Goal: Check status: Check status

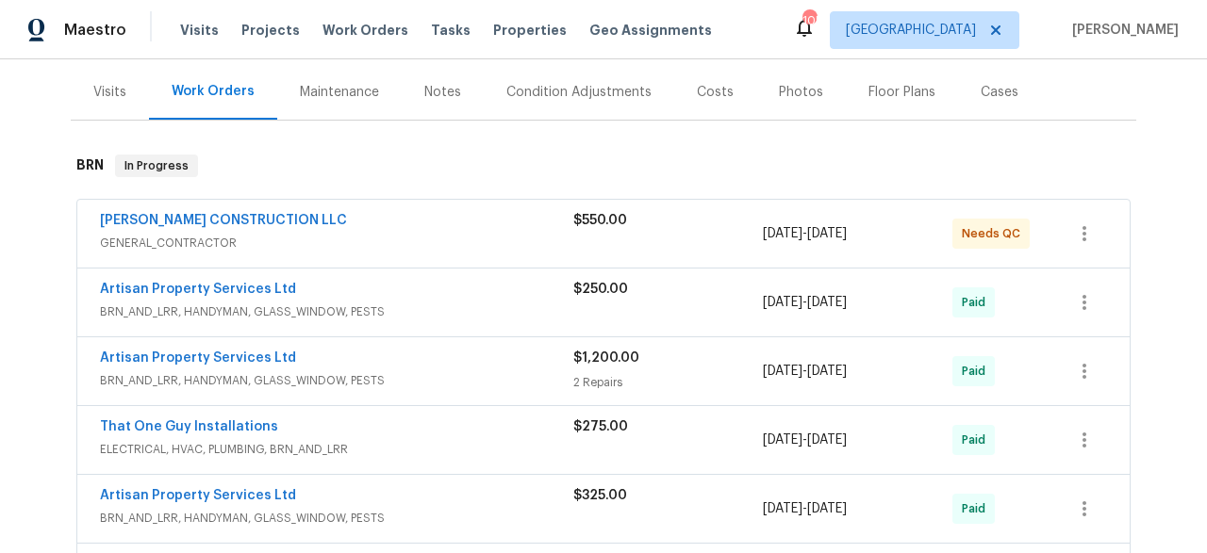
scroll to position [233, 0]
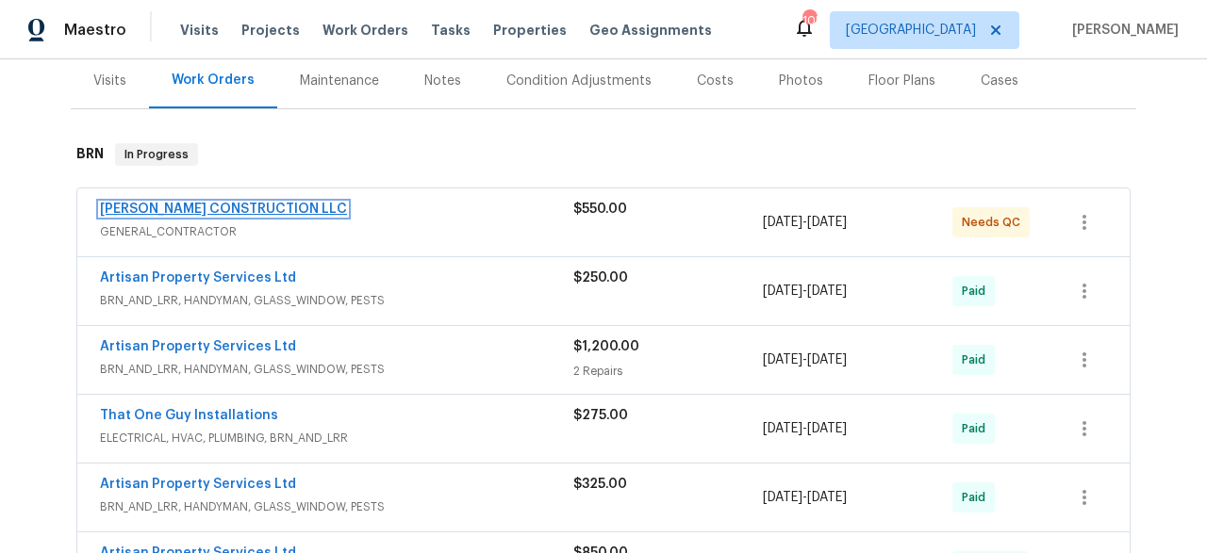
click at [230, 209] on link "ESPINO'S CONSTRUCTION LLC" at bounding box center [223, 209] width 247 height 13
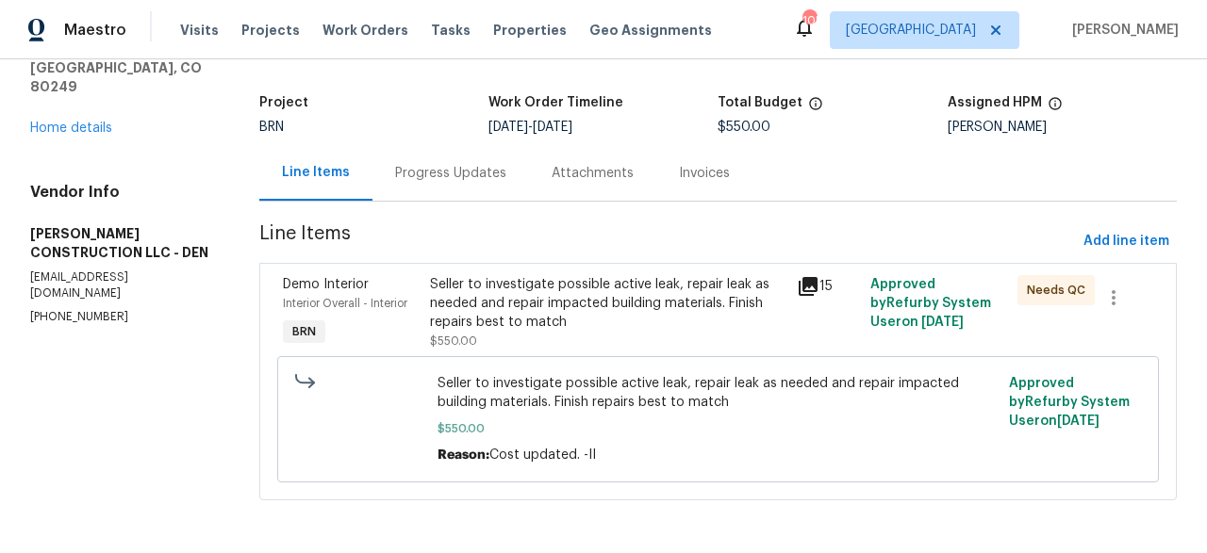
scroll to position [112, 0]
click at [439, 164] on div "Progress Updates" at bounding box center [450, 173] width 111 height 19
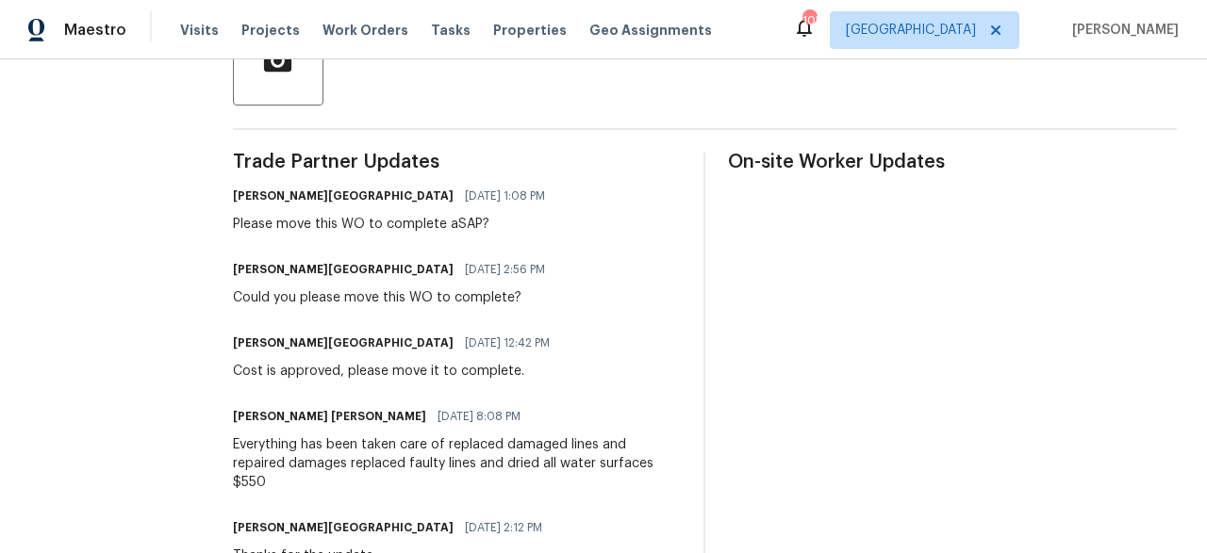
scroll to position [489, 0]
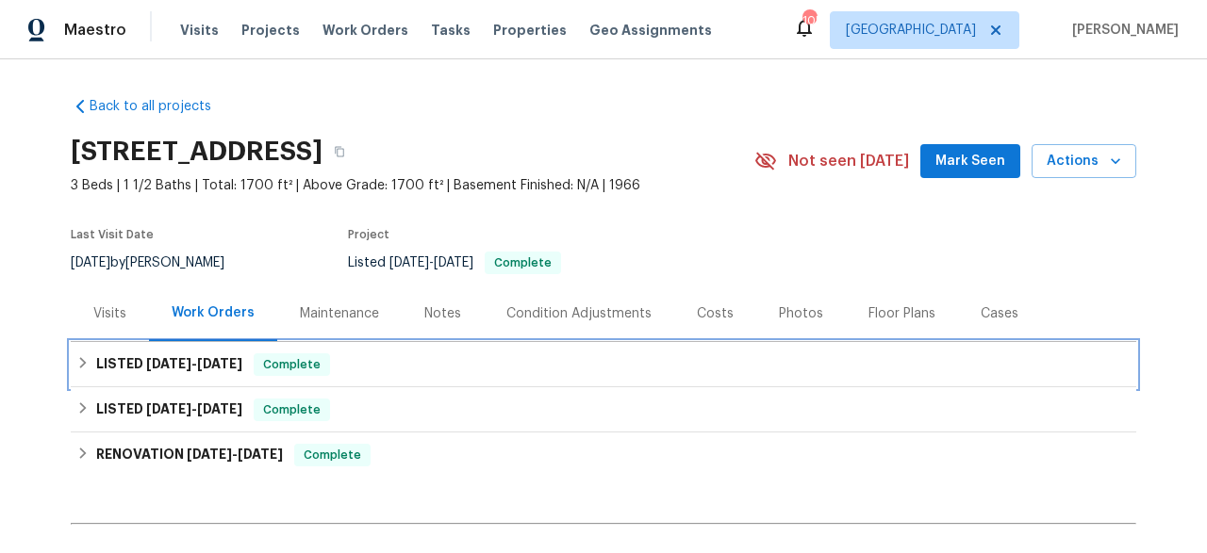
click at [390, 382] on div "LISTED [DATE] - [DATE] Complete" at bounding box center [603, 364] width 1065 height 45
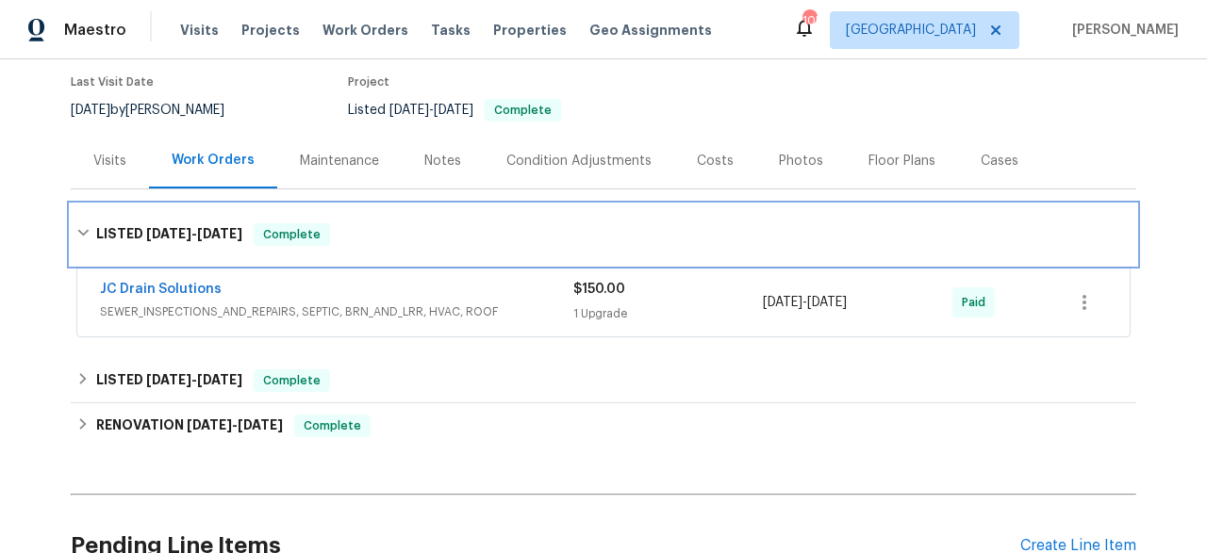
scroll to position [165, 0]
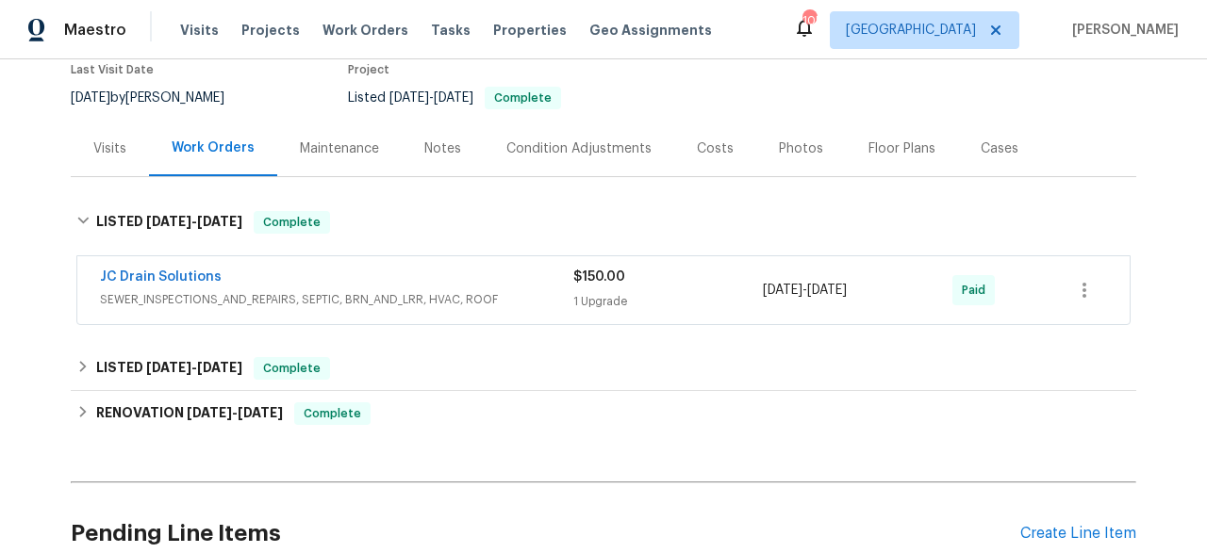
click at [374, 337] on div "Back to all projects [STREET_ADDRESS] 3 Beds | 1 1/2 Baths | Total: 1700 ft² | …" at bounding box center [603, 264] width 1065 height 695
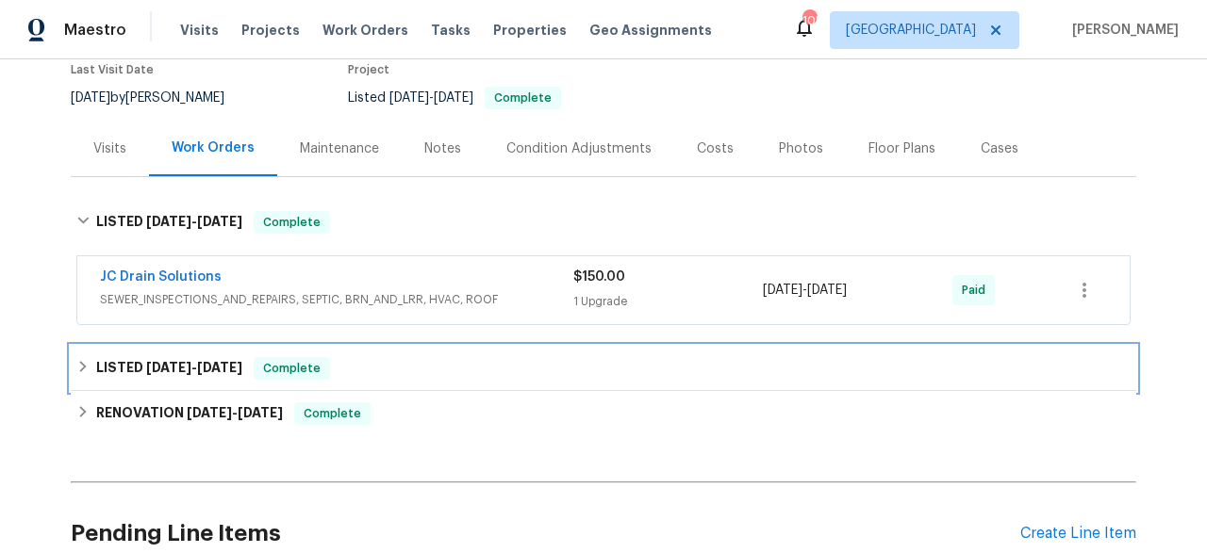
click at [296, 374] on span "Complete" at bounding box center [291, 368] width 73 height 19
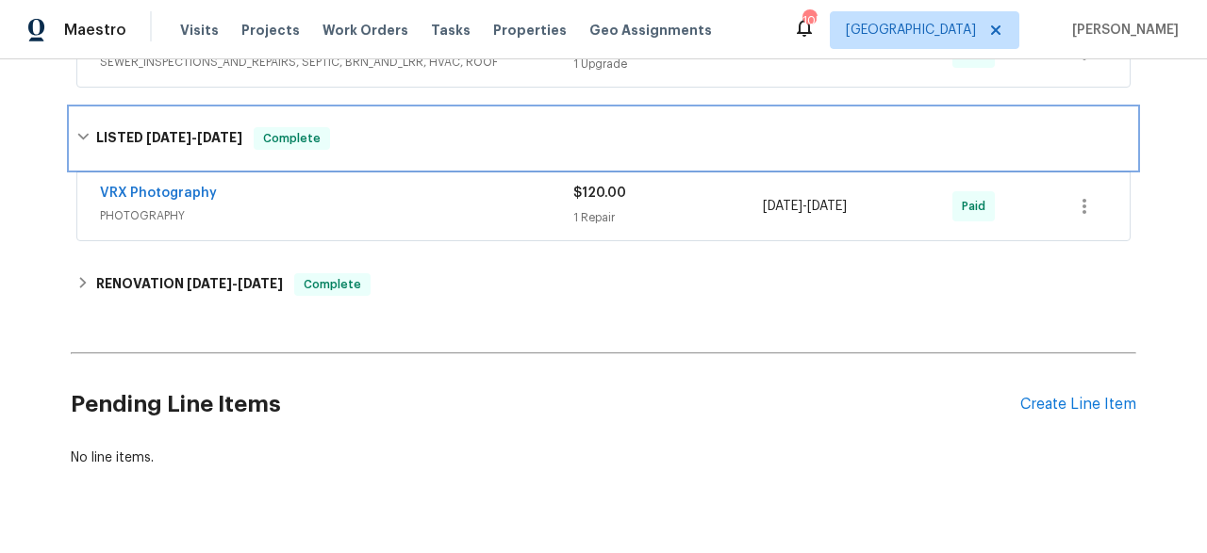
scroll to position [404, 0]
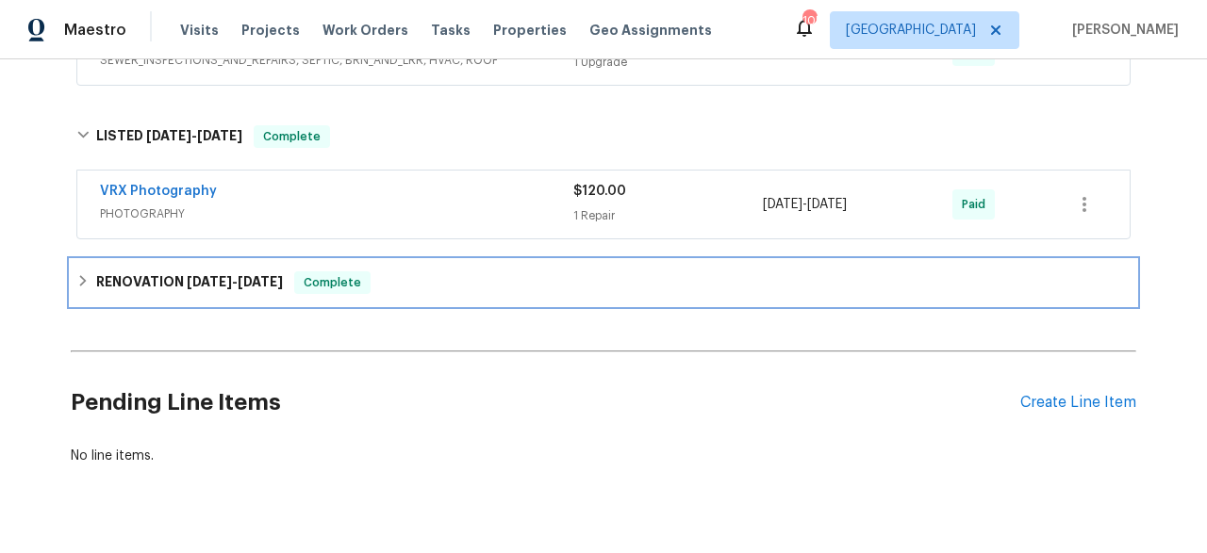
click at [221, 264] on div "RENOVATION 3/17/25 - 5/15/25 Complete" at bounding box center [603, 282] width 1065 height 45
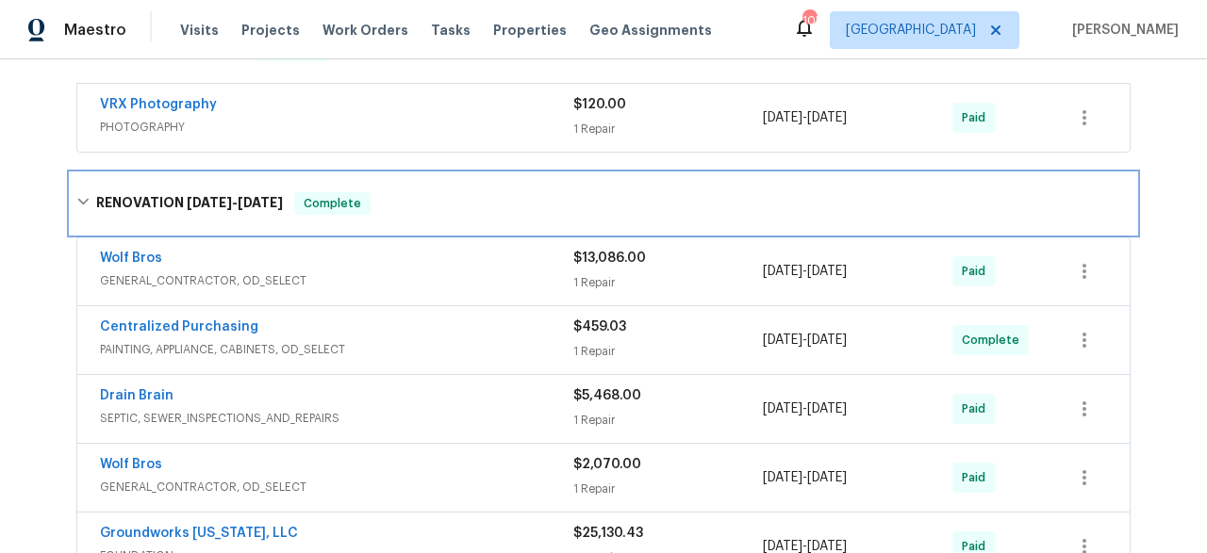
scroll to position [511, 0]
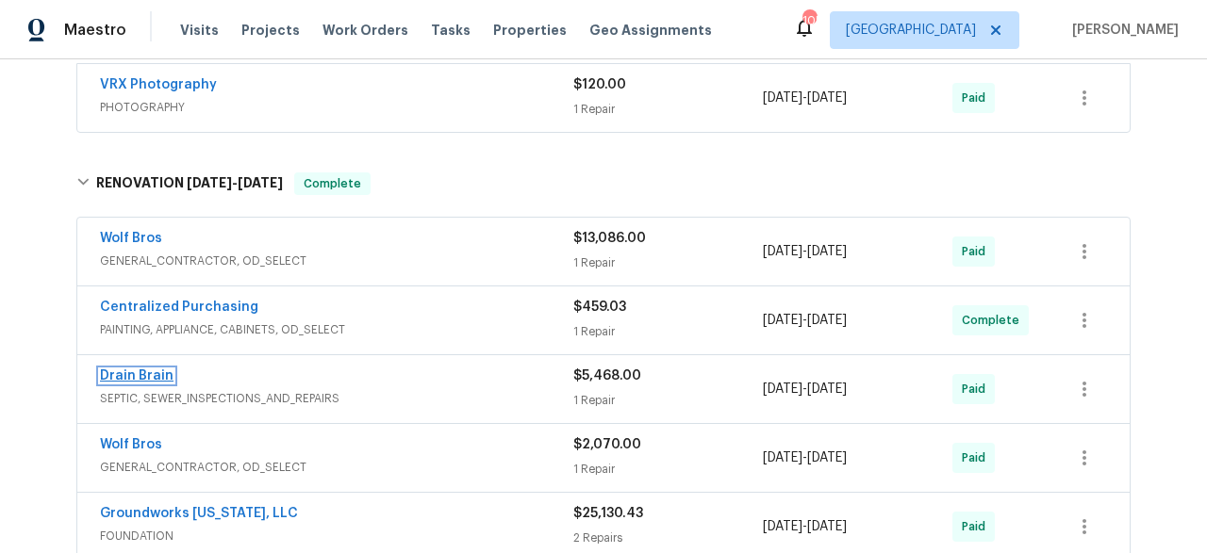
click at [157, 371] on link "Drain Brain" at bounding box center [137, 376] width 74 height 13
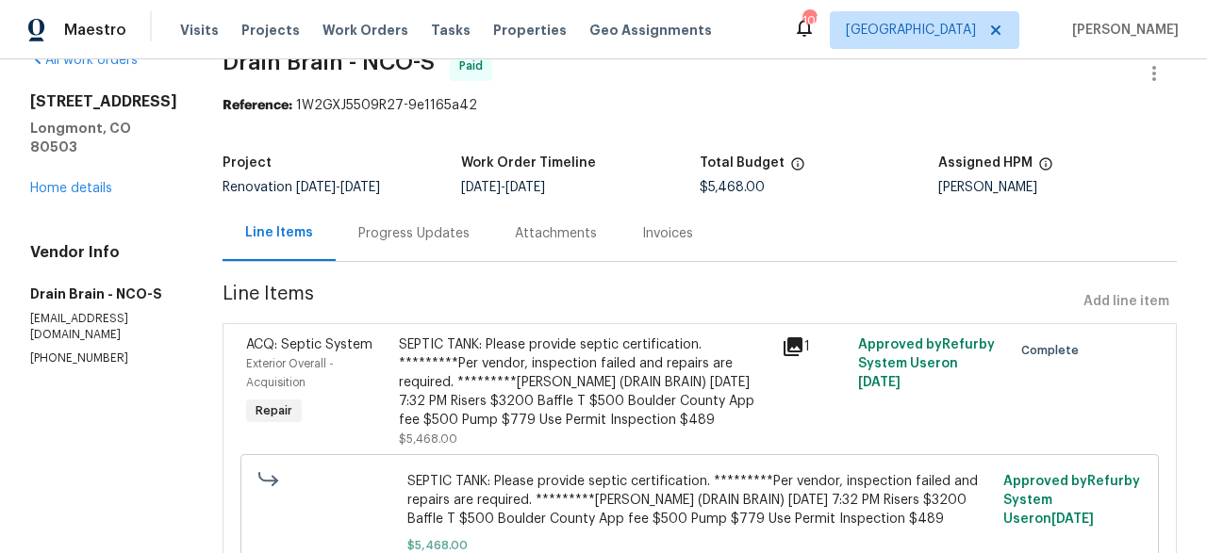
scroll to position [56, 0]
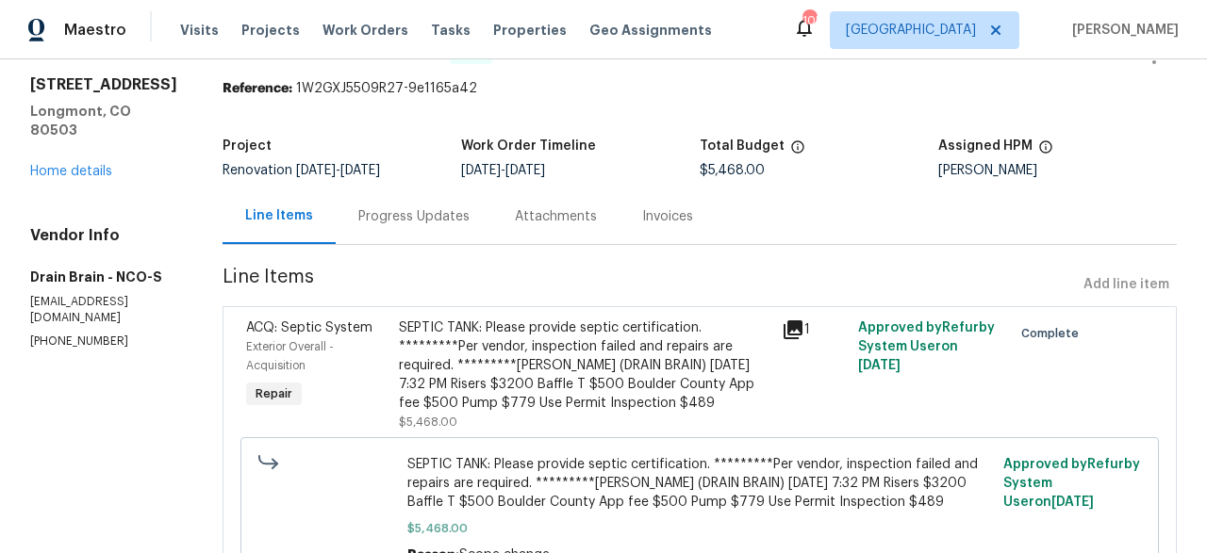
click at [793, 329] on icon at bounding box center [792, 330] width 19 height 19
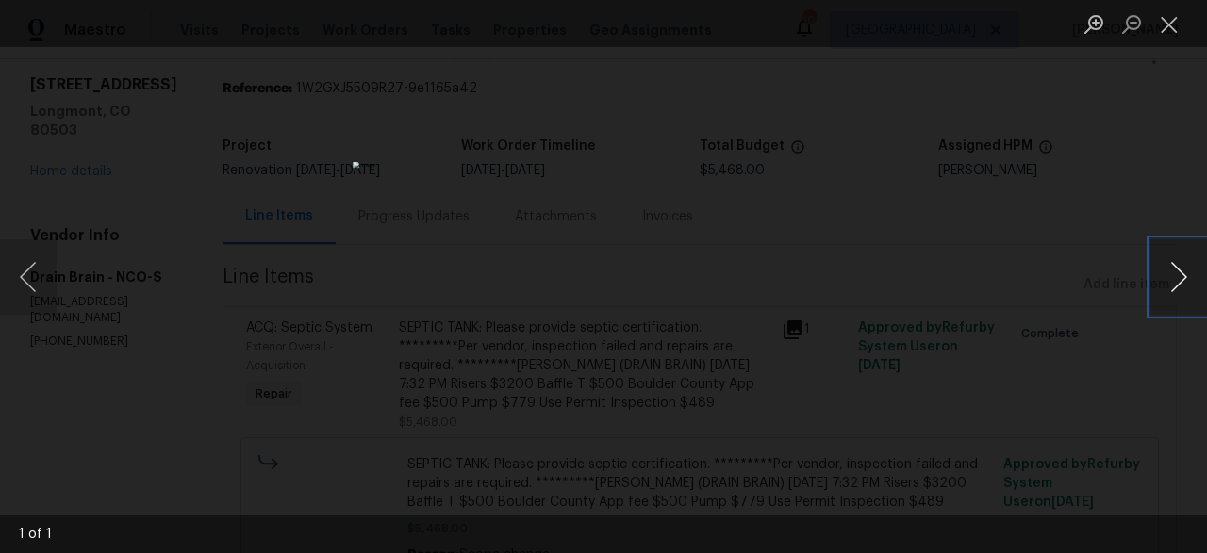
click at [1165, 277] on button "Next image" at bounding box center [1178, 276] width 57 height 75
click at [28, 275] on button "Previous image" at bounding box center [28, 276] width 57 height 75
click at [1178, 26] on button "Close lightbox" at bounding box center [1169, 24] width 38 height 33
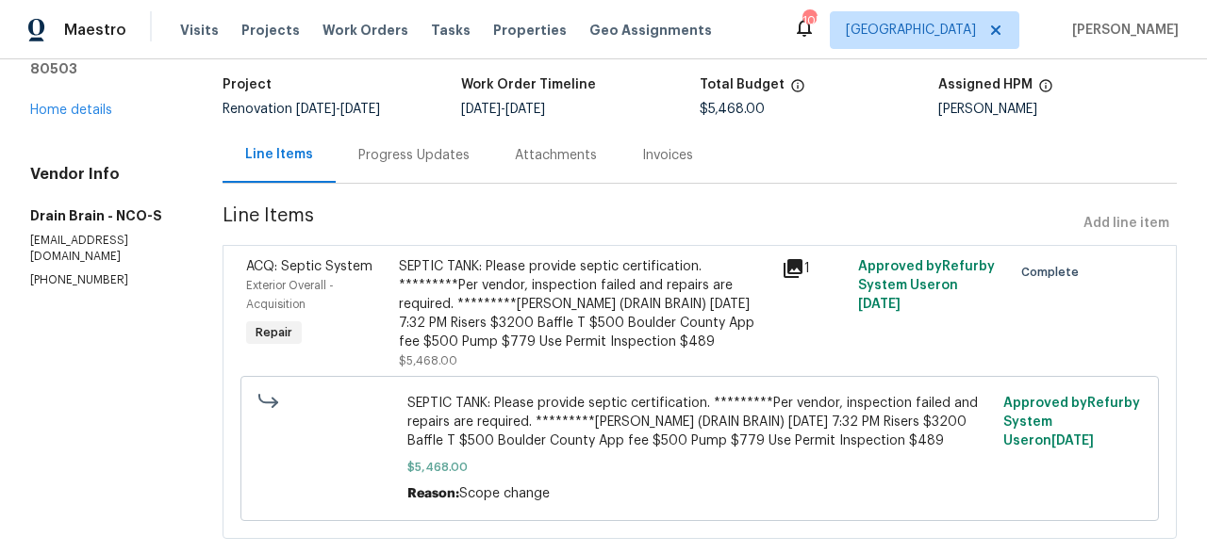
scroll to position [98, 0]
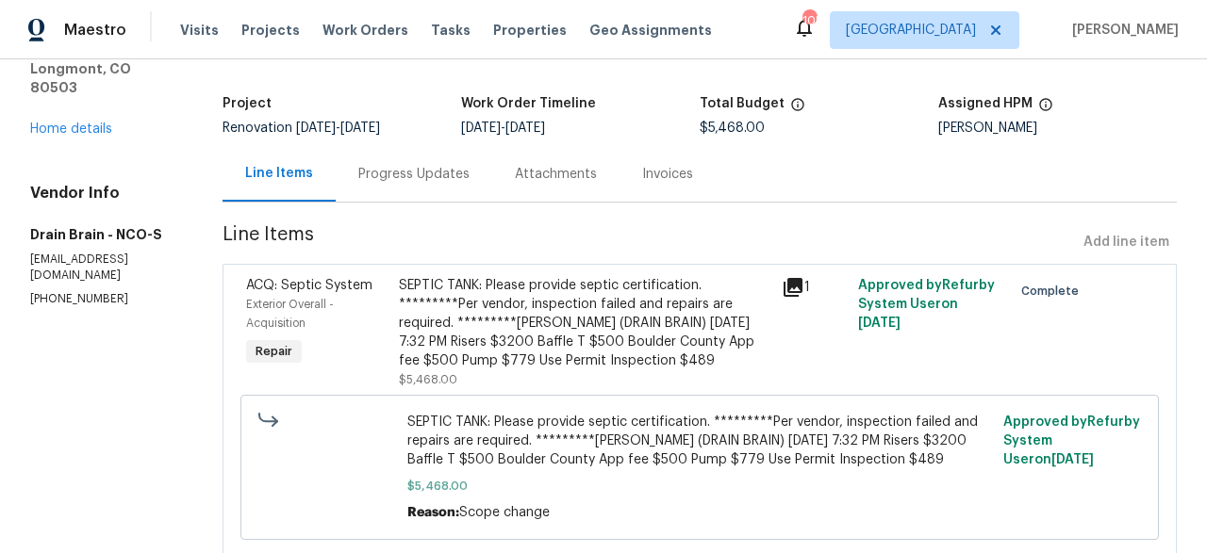
click at [567, 180] on div "Attachments" at bounding box center [556, 174] width 82 height 19
